Goal: Information Seeking & Learning: Learn about a topic

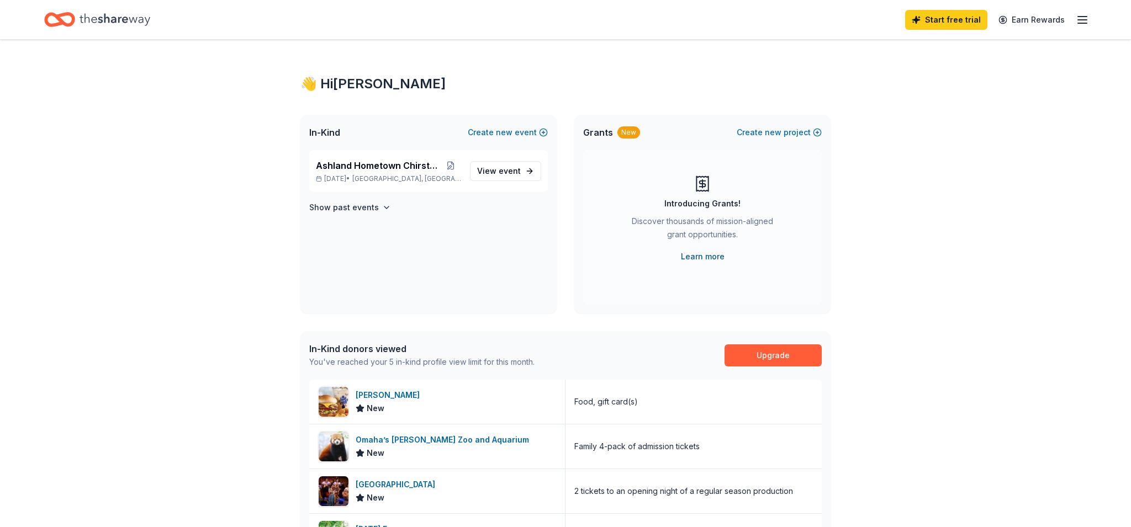
click at [704, 258] on link "Learn more" at bounding box center [703, 256] width 44 height 13
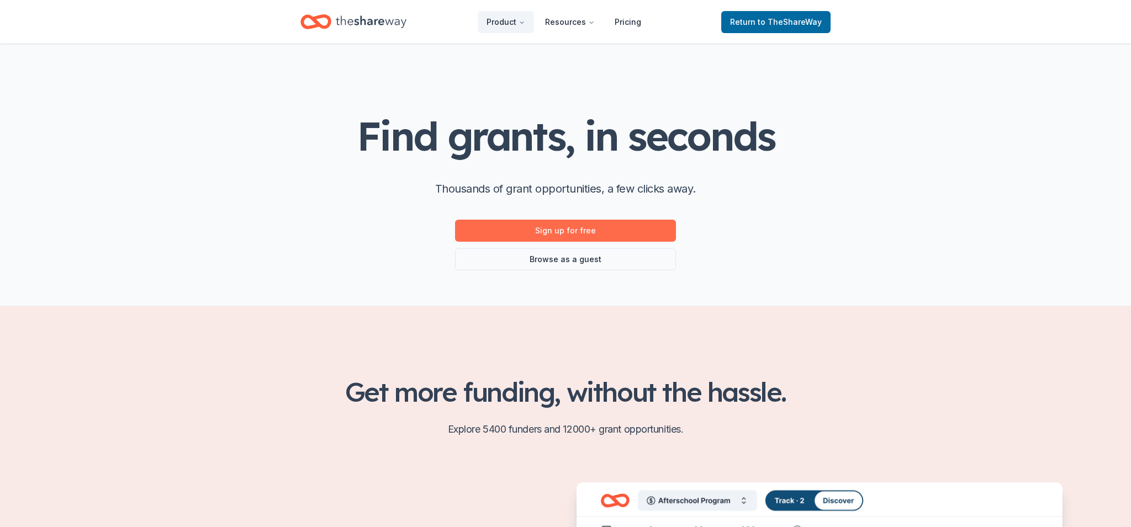
click at [567, 229] on link "Sign up for free" at bounding box center [565, 231] width 221 height 22
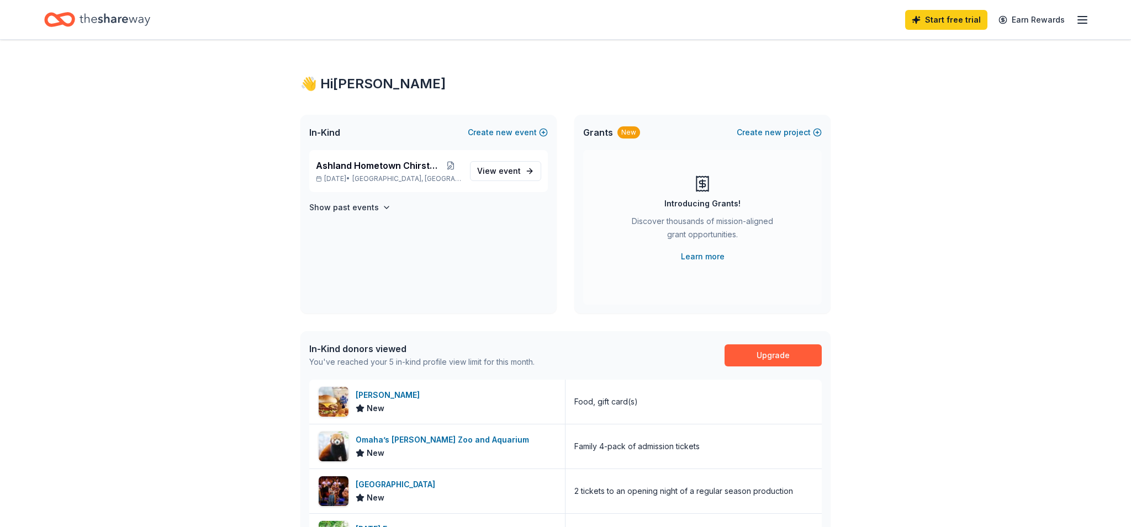
click at [599, 134] on span "Grants" at bounding box center [598, 132] width 30 height 13
click at [704, 182] on icon at bounding box center [703, 184] width 18 height 18
click at [694, 258] on link "Learn more" at bounding box center [703, 256] width 44 height 13
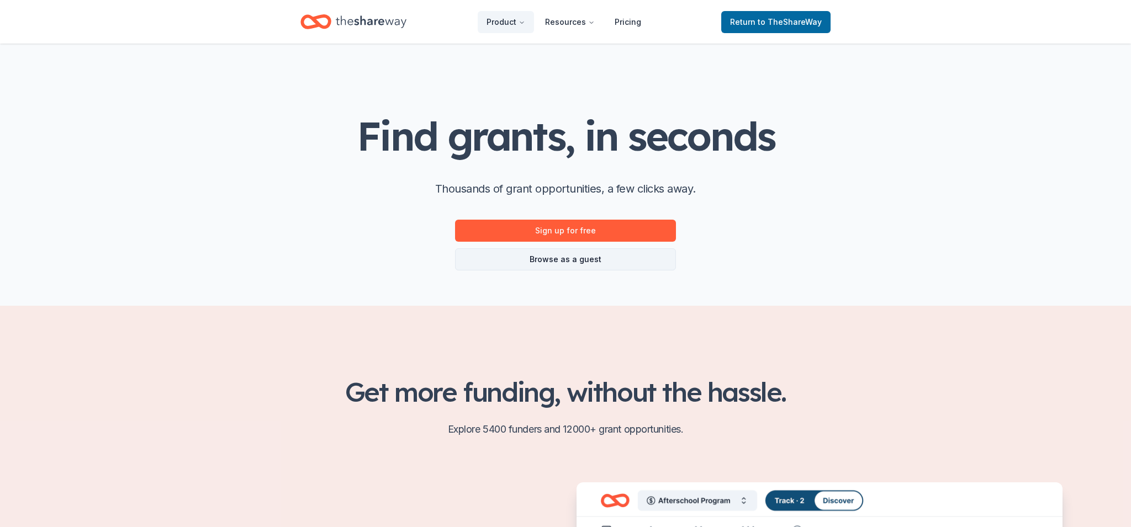
click at [578, 262] on link "Browse as a guest" at bounding box center [565, 260] width 221 height 22
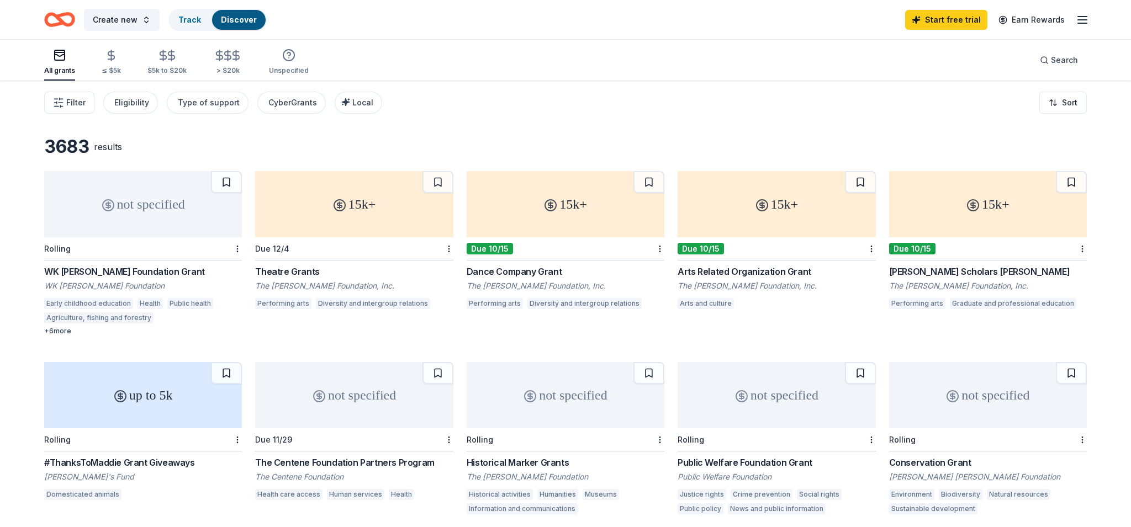
click at [64, 333] on div "+ 6 more" at bounding box center [143, 331] width 198 height 9
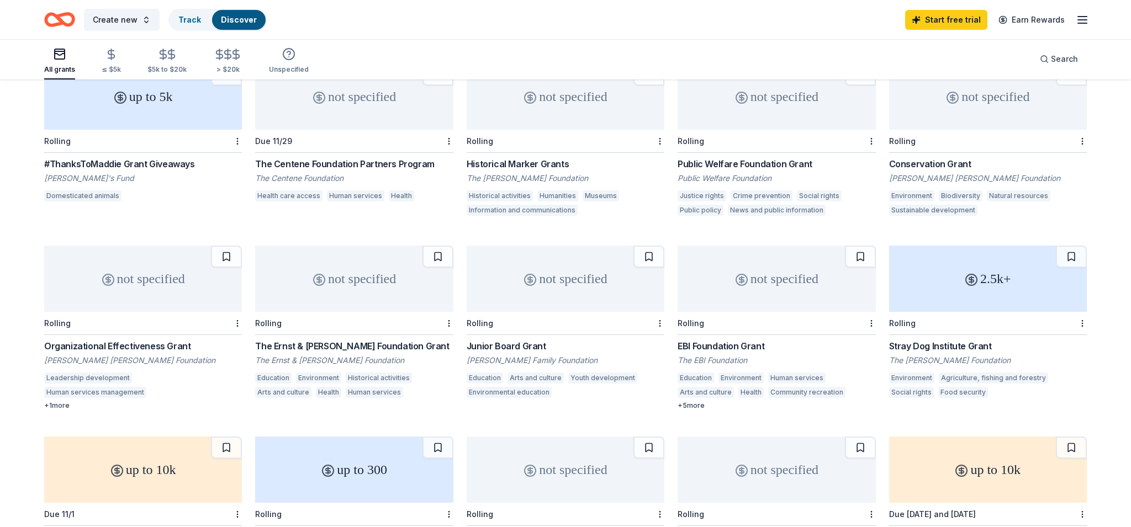
scroll to position [300, 0]
click at [720, 345] on div "EBI Foundation Grant" at bounding box center [777, 345] width 198 height 13
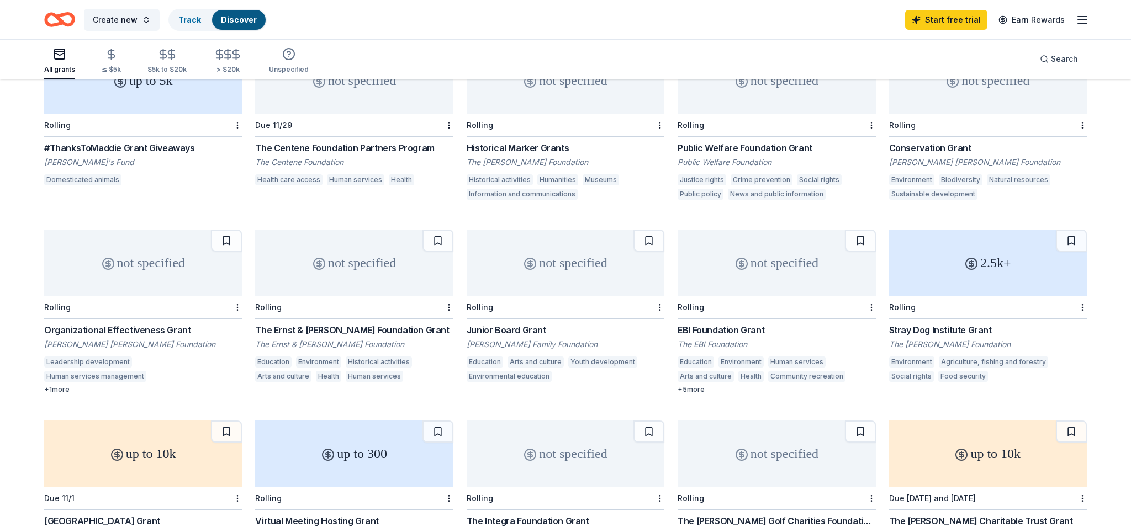
scroll to position [316, 0]
click at [325, 330] on div "The Ernst & Elfriede Frank Foundation Grant" at bounding box center [354, 329] width 198 height 13
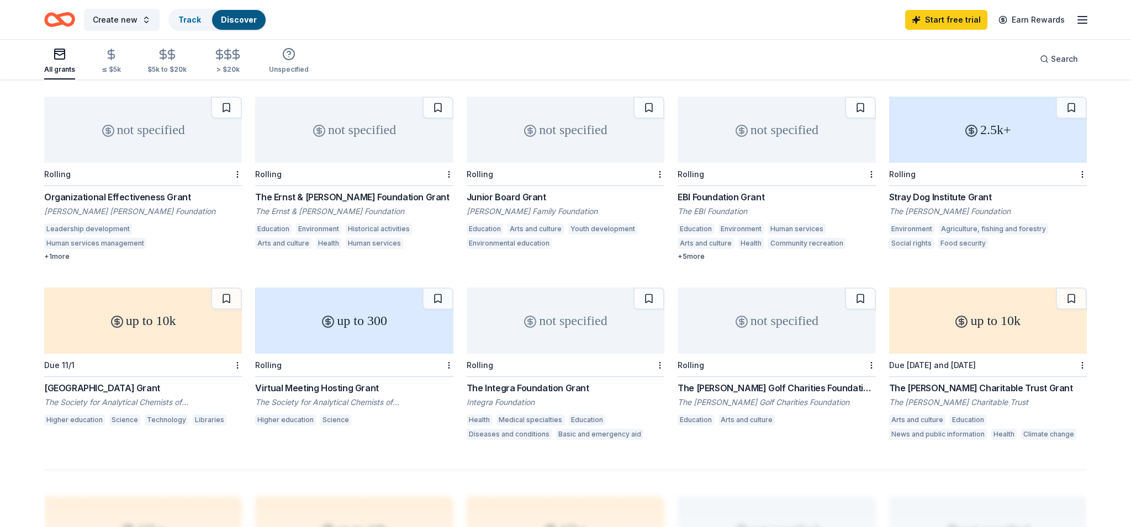
scroll to position [448, 0]
click at [543, 388] on div "The Integra Foundation Grant" at bounding box center [566, 387] width 198 height 13
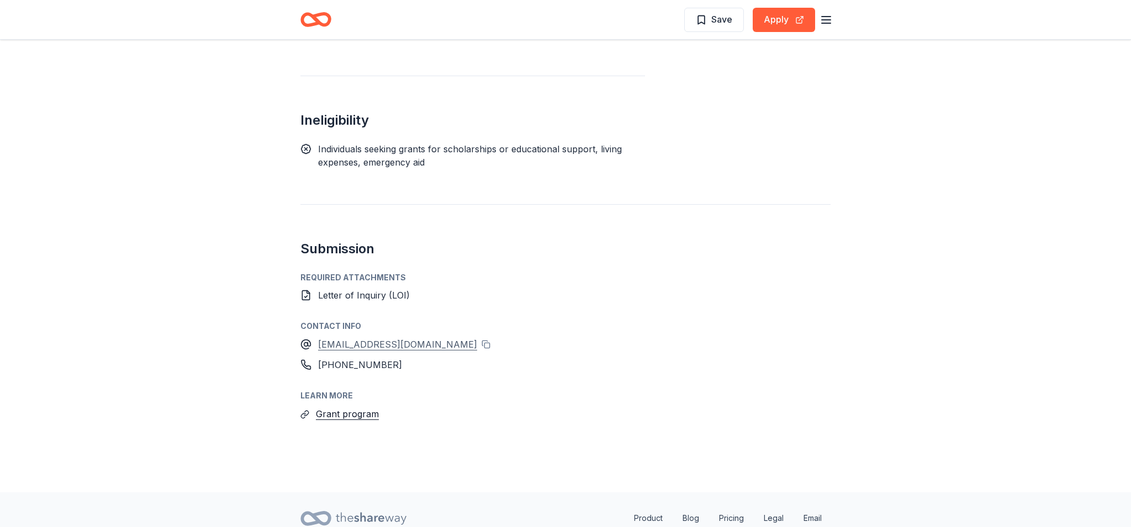
scroll to position [1369, 0]
click at [334, 407] on button "Grant program" at bounding box center [347, 414] width 63 height 14
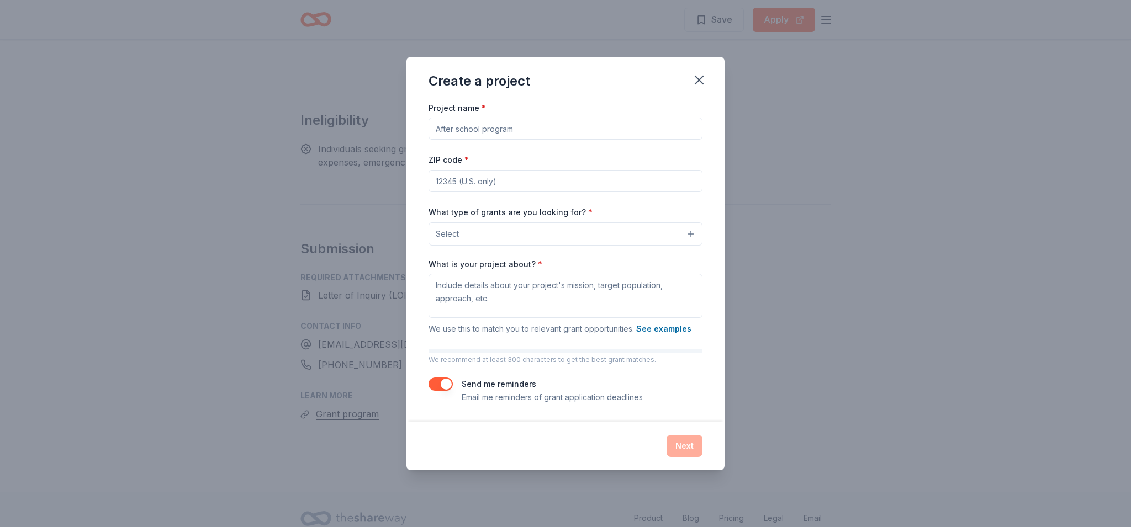
click at [690, 235] on button "Select" at bounding box center [566, 234] width 274 height 23
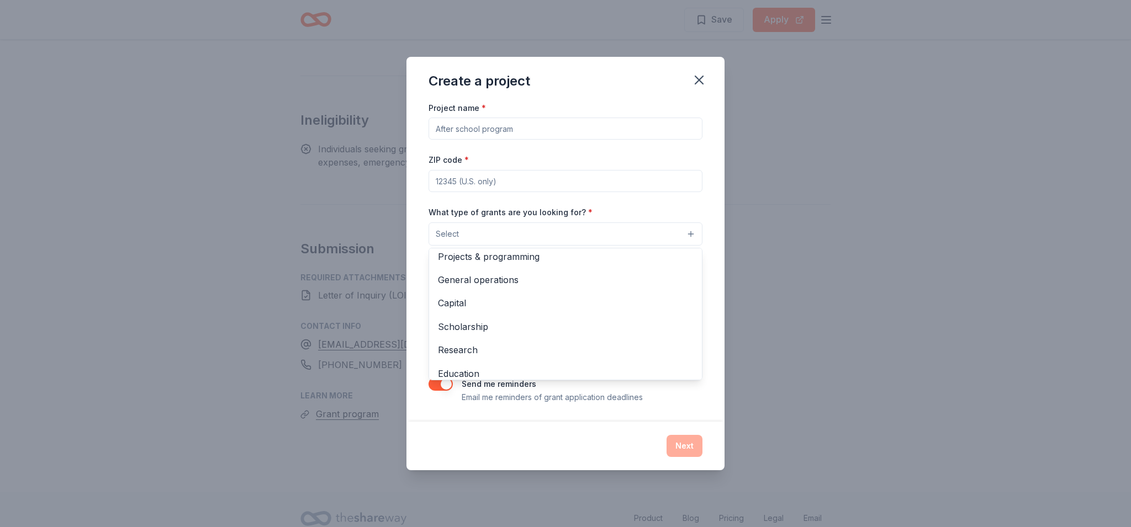
scroll to position [0, 0]
click at [714, 319] on div "Project name * ZIP code * What type of grants are you looking for? * Select Pro…" at bounding box center [565, 261] width 318 height 321
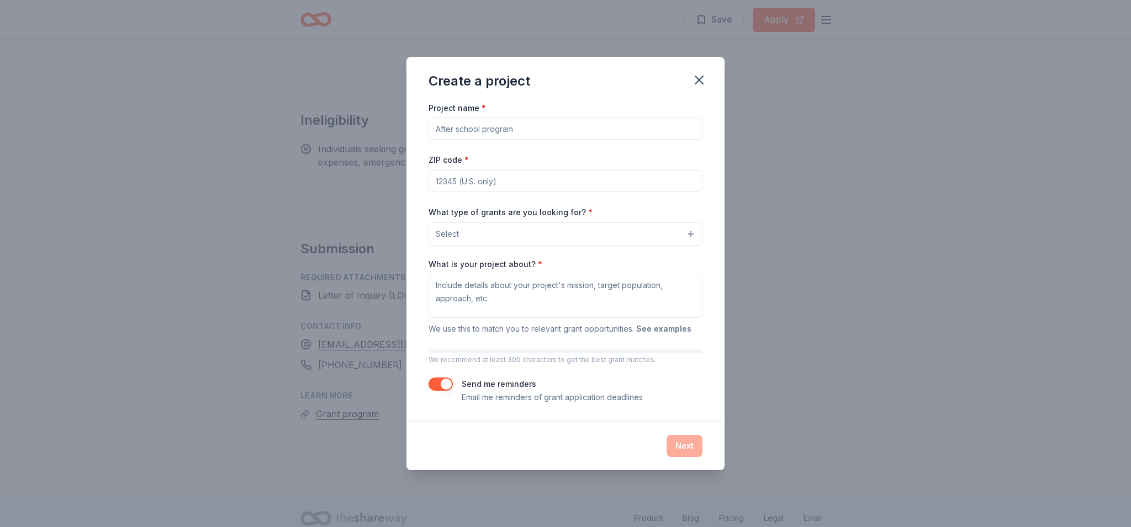
click at [670, 330] on button "See examples" at bounding box center [663, 329] width 55 height 13
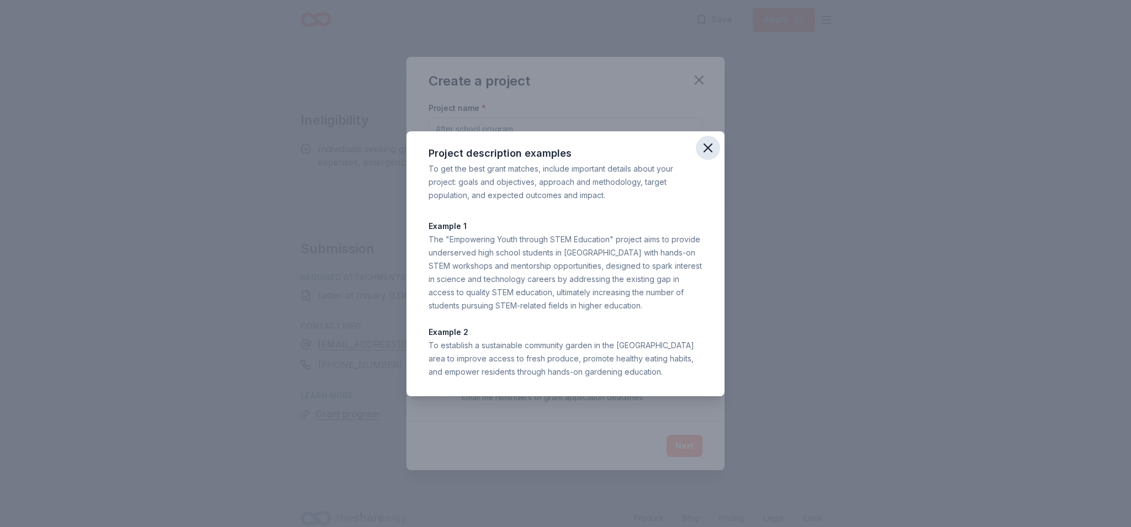
click at [709, 146] on icon "button" at bounding box center [708, 148] width 8 height 8
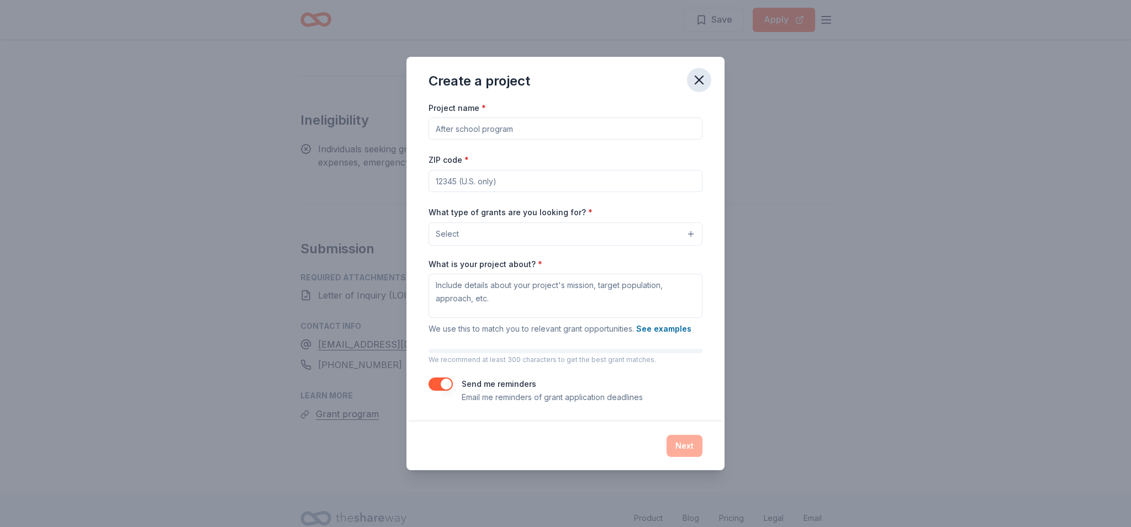
click at [700, 81] on icon "button" at bounding box center [699, 80] width 8 height 8
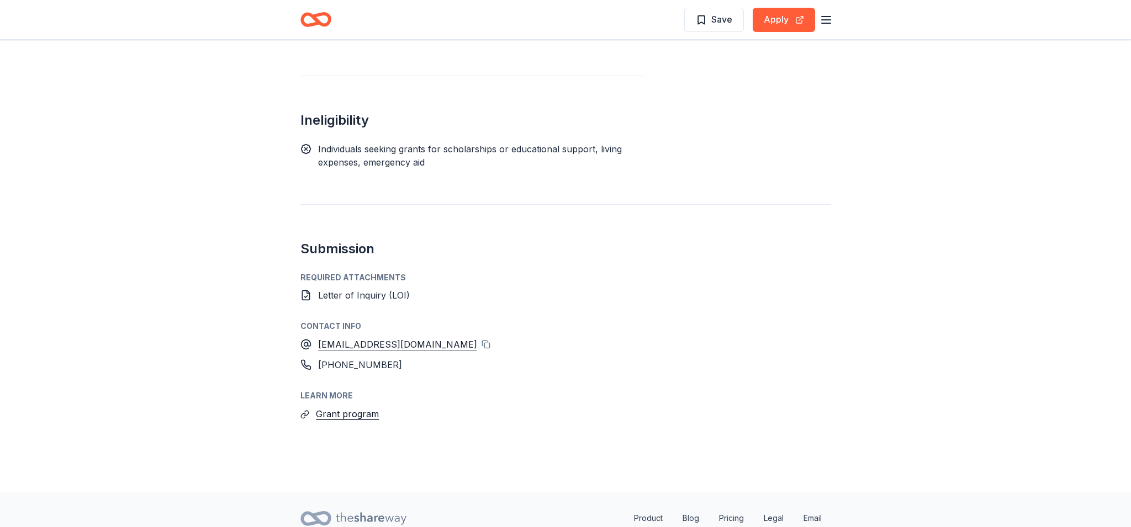
click at [305, 290] on icon at bounding box center [305, 295] width 11 height 11
drag, startPoint x: 373, startPoint y: 250, endPoint x: 388, endPoint y: 250, distance: 15.5
click at [373, 290] on span "Letter of Inquiry (LOI)" at bounding box center [364, 295] width 92 height 11
drag, startPoint x: 417, startPoint y: 255, endPoint x: 305, endPoint y: 243, distance: 112.2
click at [416, 289] on div "Letter of Inquiry (LOI)" at bounding box center [565, 295] width 530 height 13
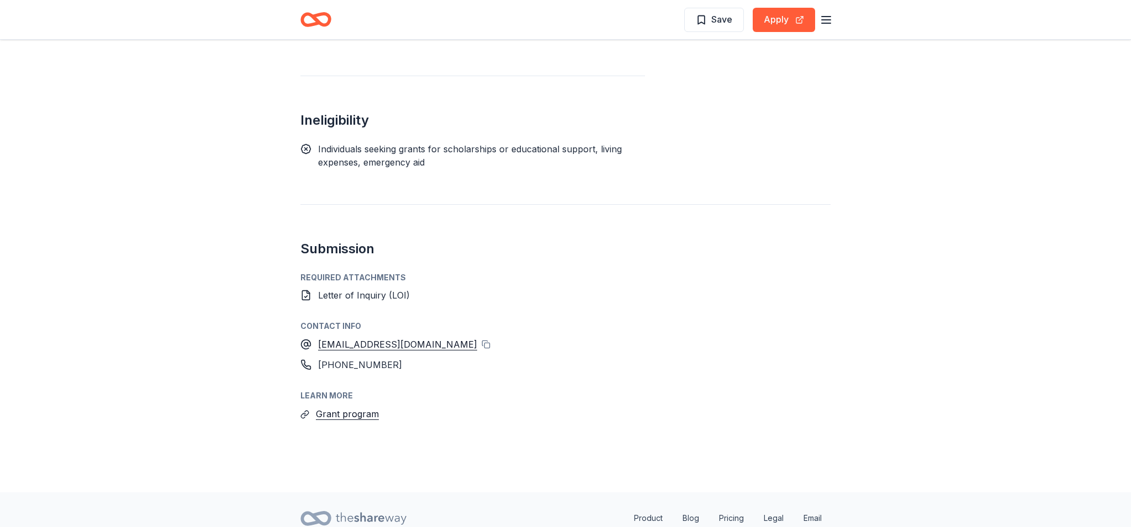
click at [358, 271] on div "Required Attachments" at bounding box center [565, 277] width 530 height 13
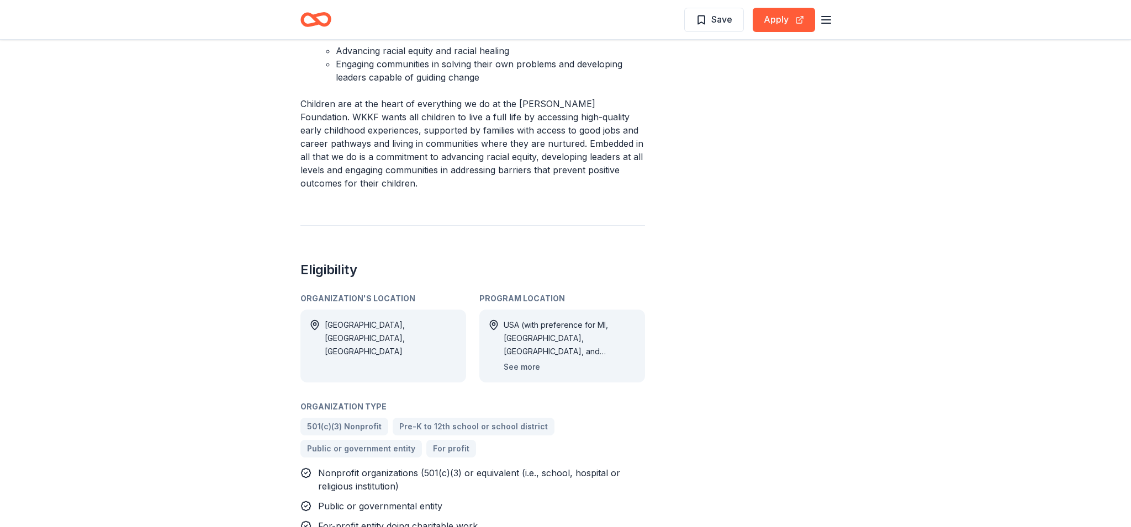
scroll to position [854, 0]
click at [534, 362] on button "See more" at bounding box center [522, 368] width 36 height 13
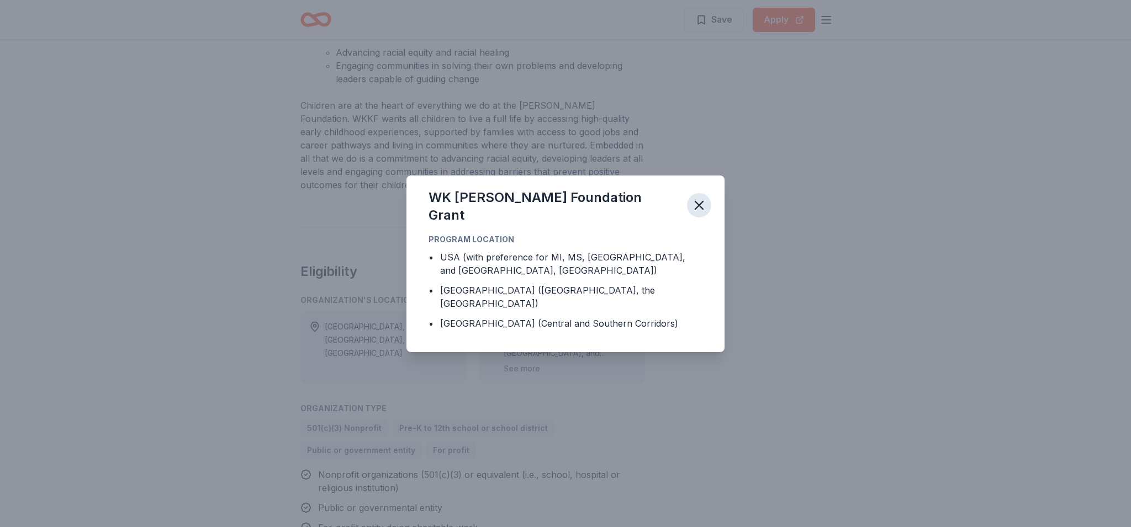
click at [698, 213] on icon "button" at bounding box center [698, 205] width 15 height 15
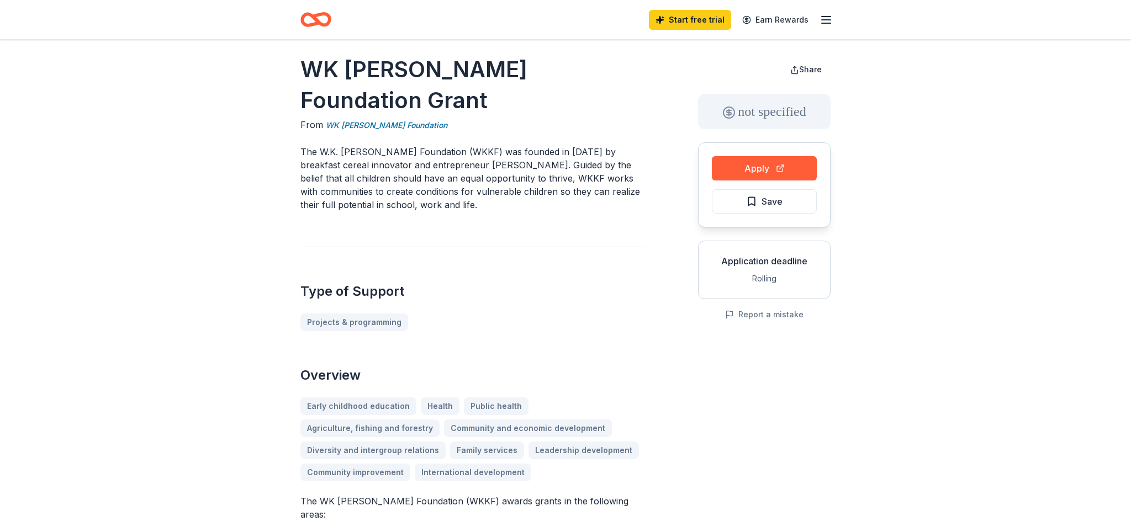
scroll to position [0, 0]
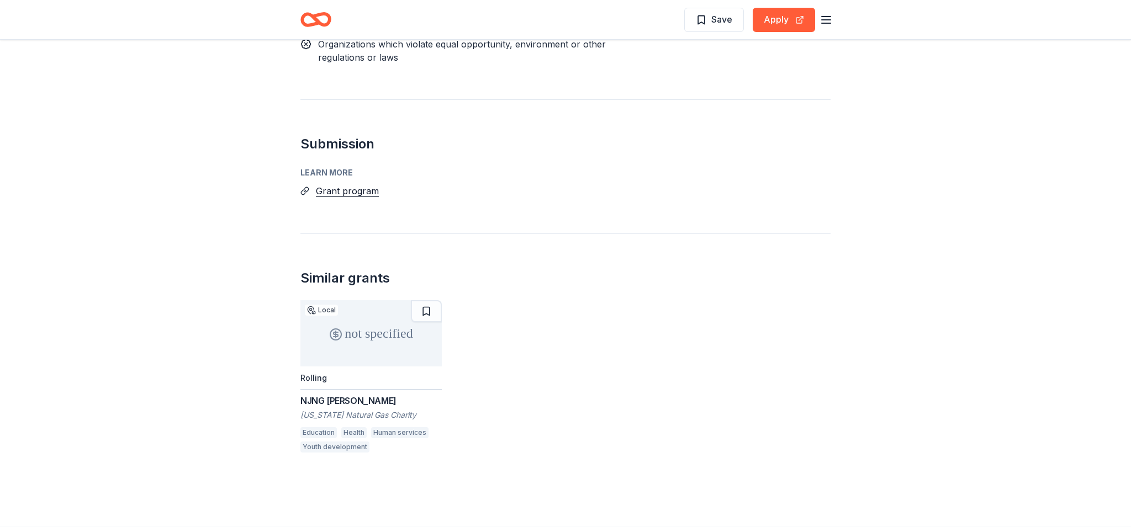
scroll to position [1640, 0]
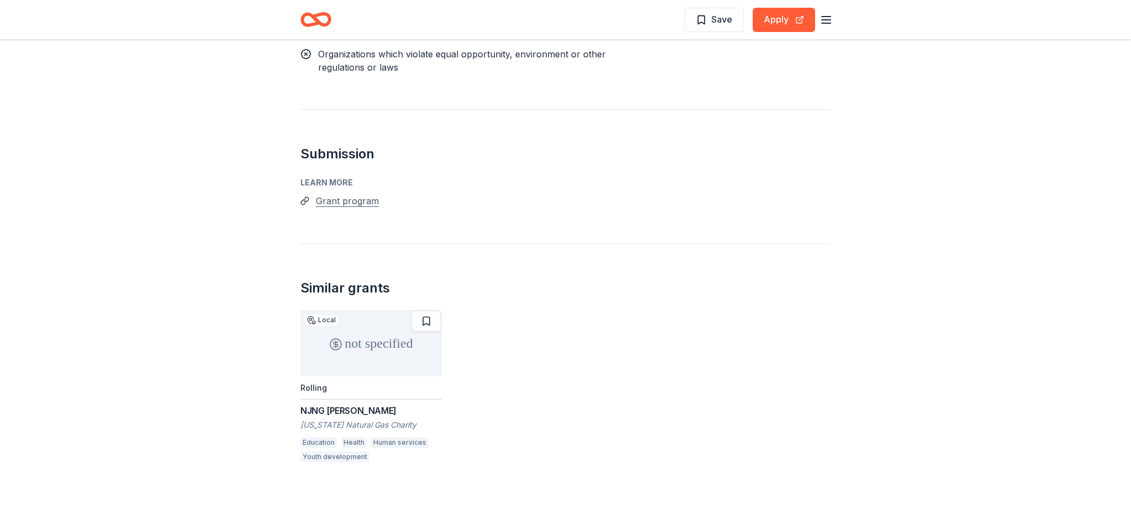
click at [357, 194] on button "Grant program" at bounding box center [347, 201] width 63 height 14
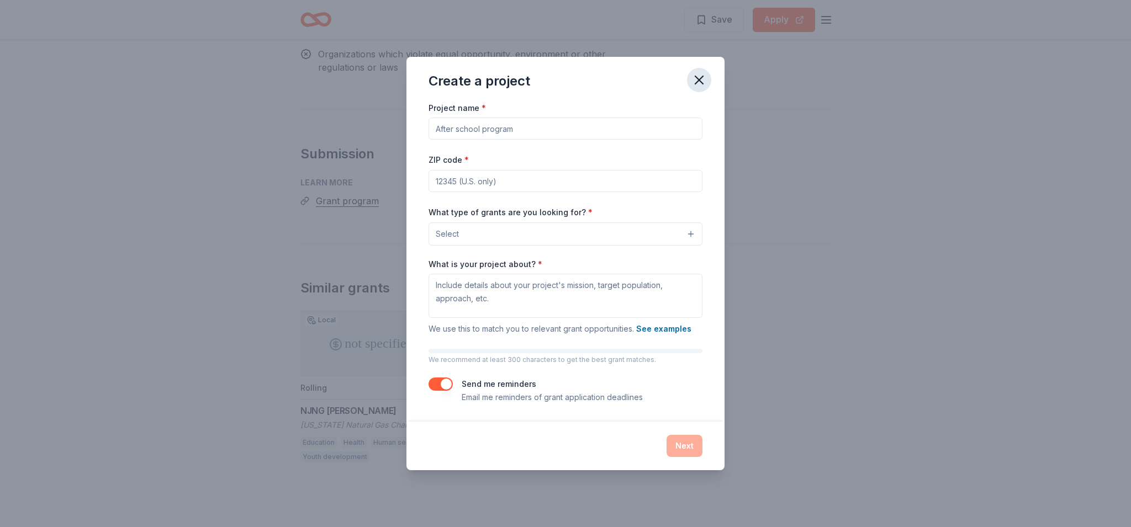
click at [701, 79] on icon "button" at bounding box center [698, 79] width 15 height 15
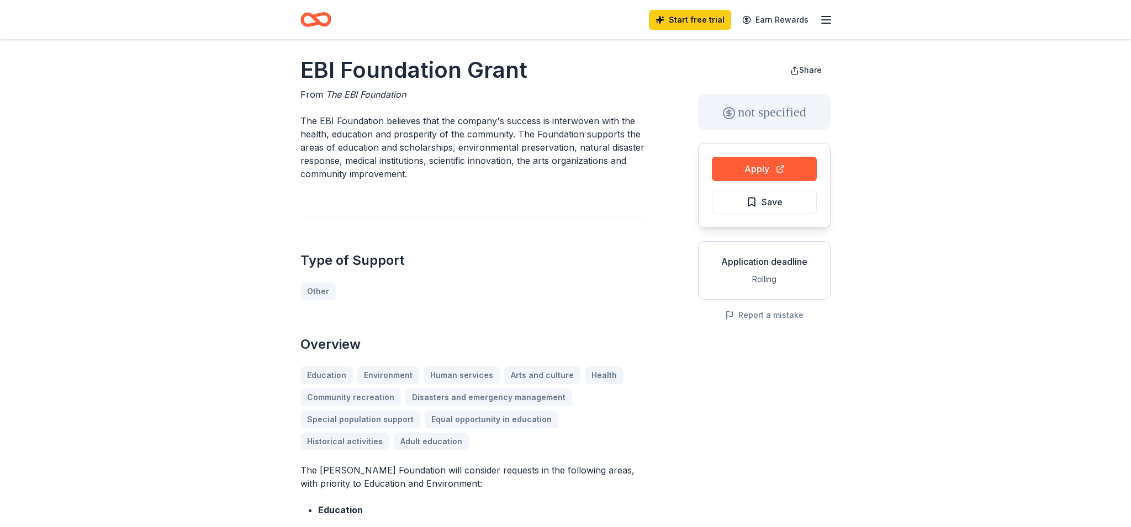
scroll to position [0, 0]
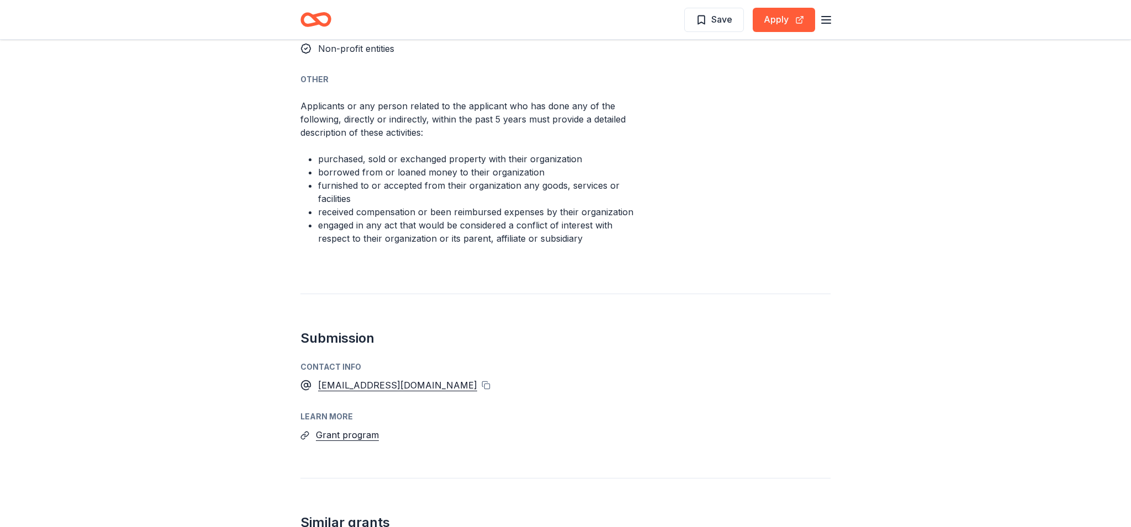
scroll to position [620, 0]
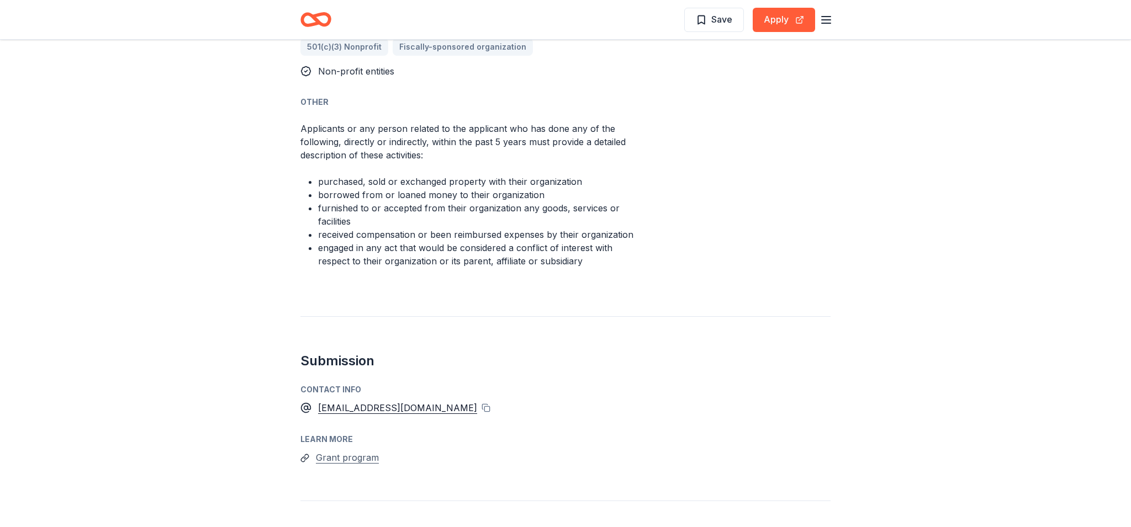
click at [348, 458] on button "Grant program" at bounding box center [347, 458] width 63 height 14
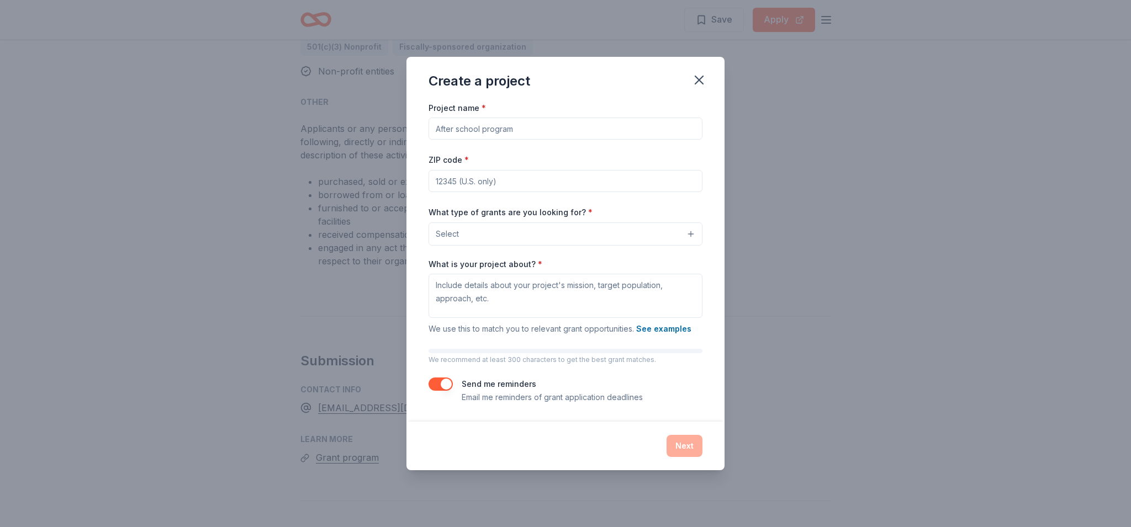
click at [181, 415] on div "Create a project Project name * ZIP code * What type of grants are you looking …" at bounding box center [565, 263] width 1131 height 527
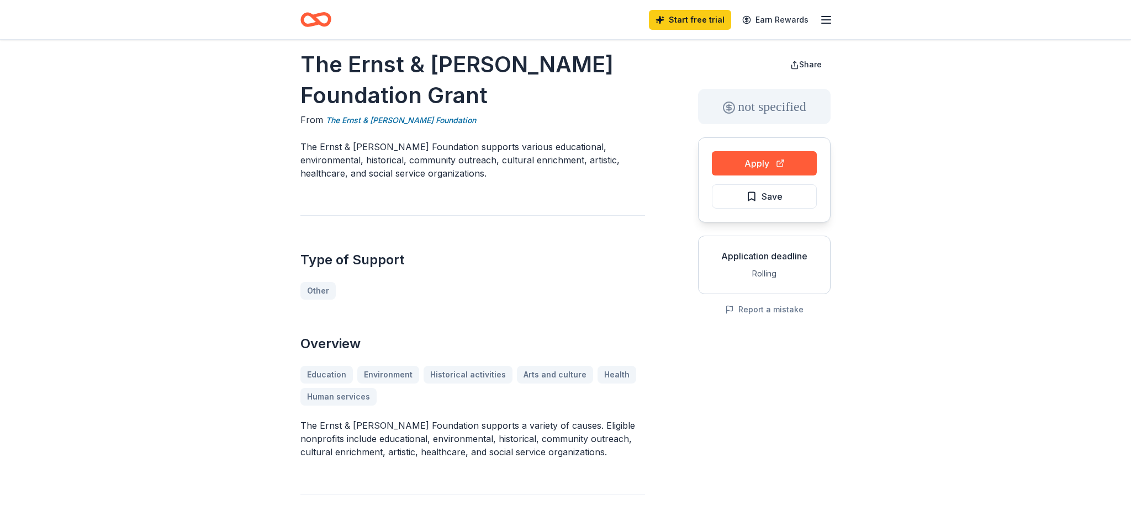
scroll to position [0, 0]
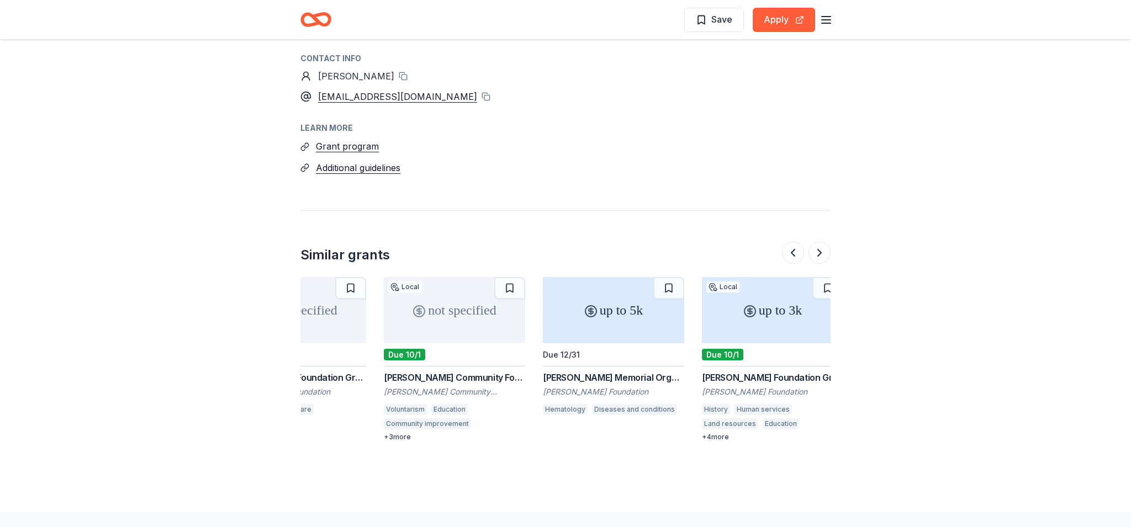
scroll to position [0, 1043]
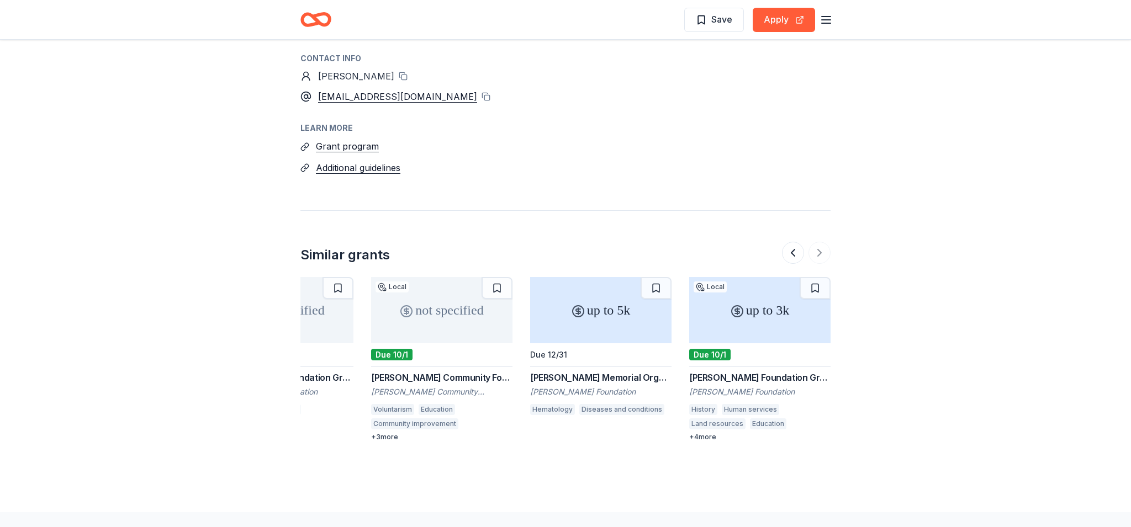
click at [435, 371] on div "[PERSON_NAME] Community Foundation Grants" at bounding box center [441, 377] width 141 height 13
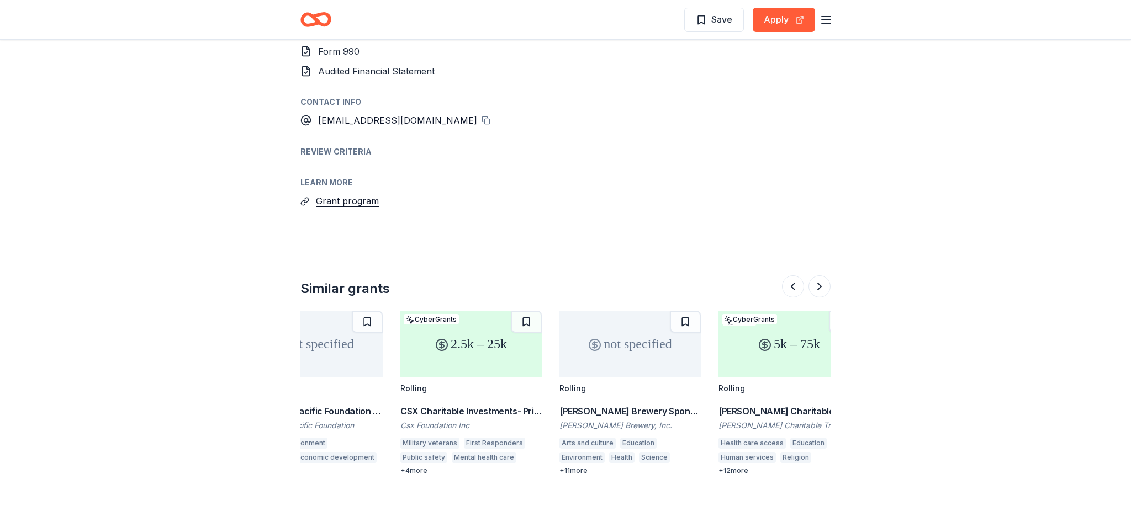
scroll to position [0, 519]
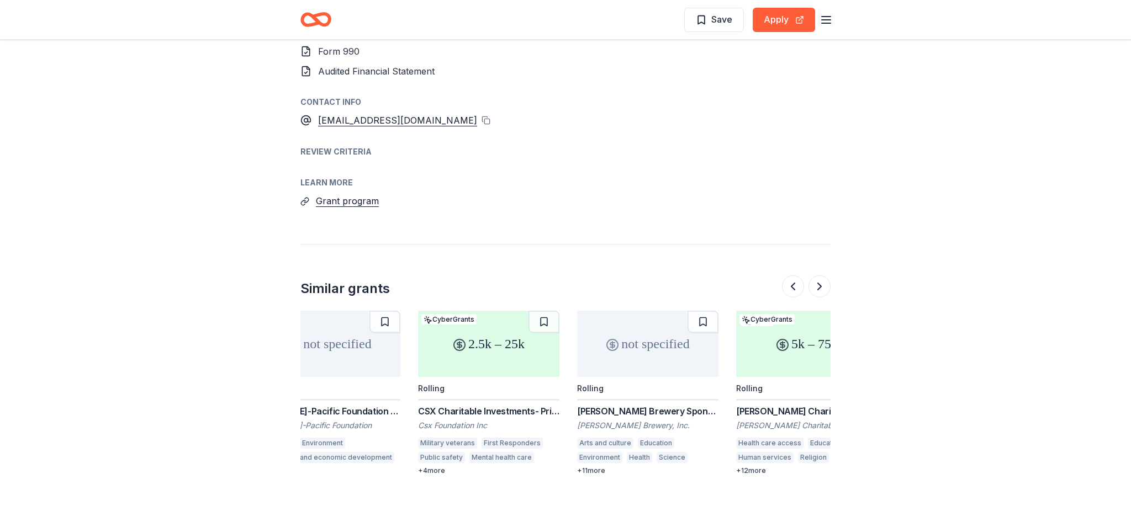
click at [640, 405] on div "[PERSON_NAME] Brewery Sponsorships and Donations" at bounding box center [647, 411] width 141 height 13
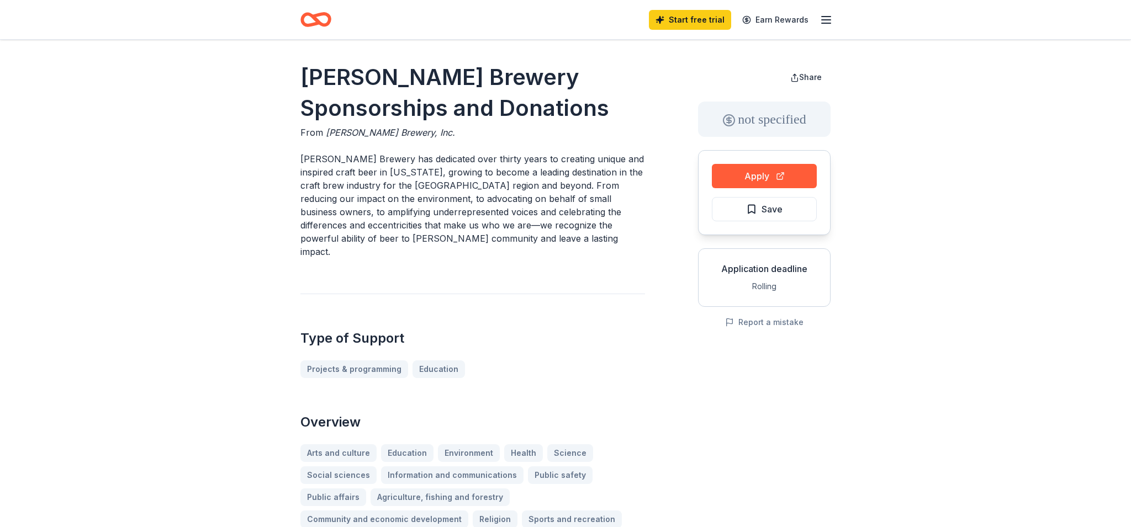
scroll to position [1, 0]
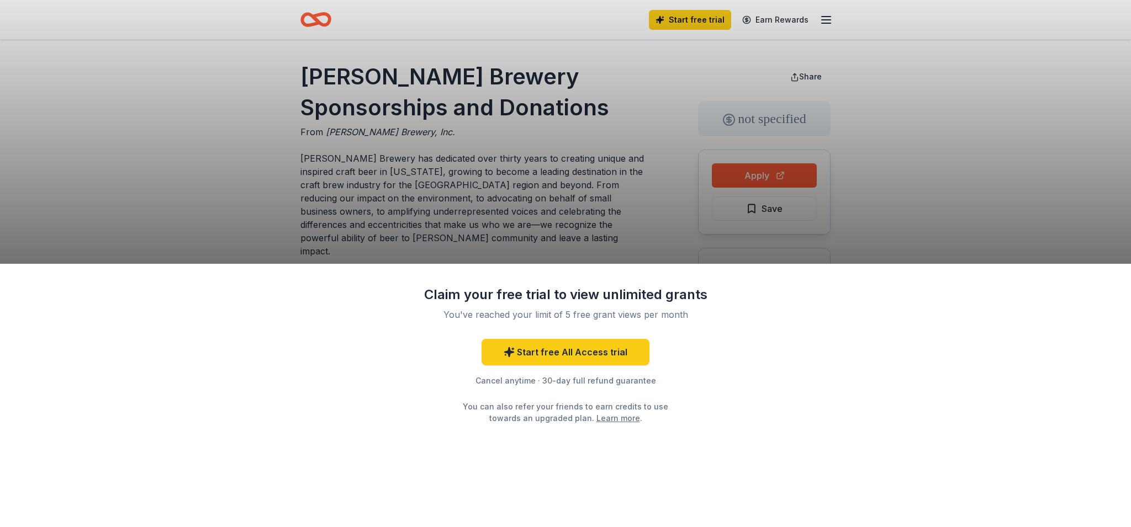
click at [556, 188] on div "Claim your free trial to view unlimited grants You've reached your limit of 5 f…" at bounding box center [565, 263] width 1131 height 527
